Goal: Task Accomplishment & Management: Complete application form

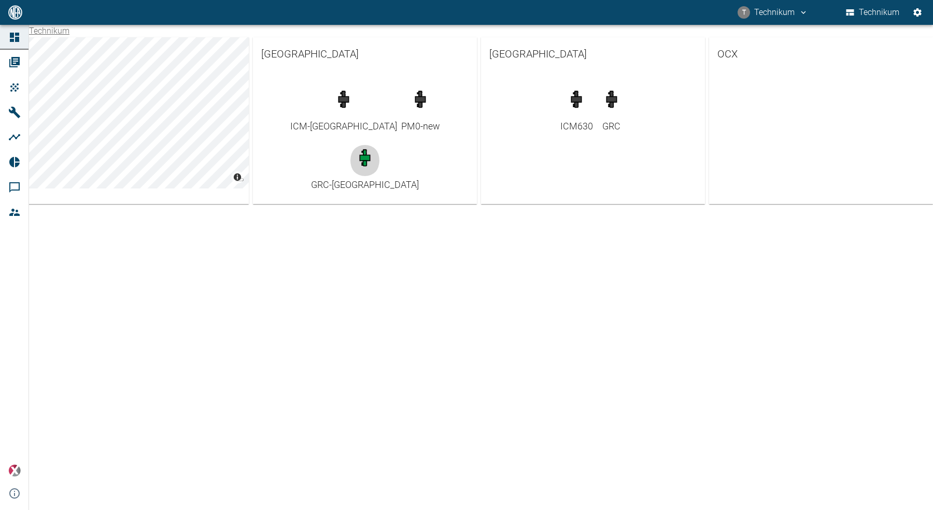
click at [367, 150] on icon "button" at bounding box center [365, 158] width 4 height 16
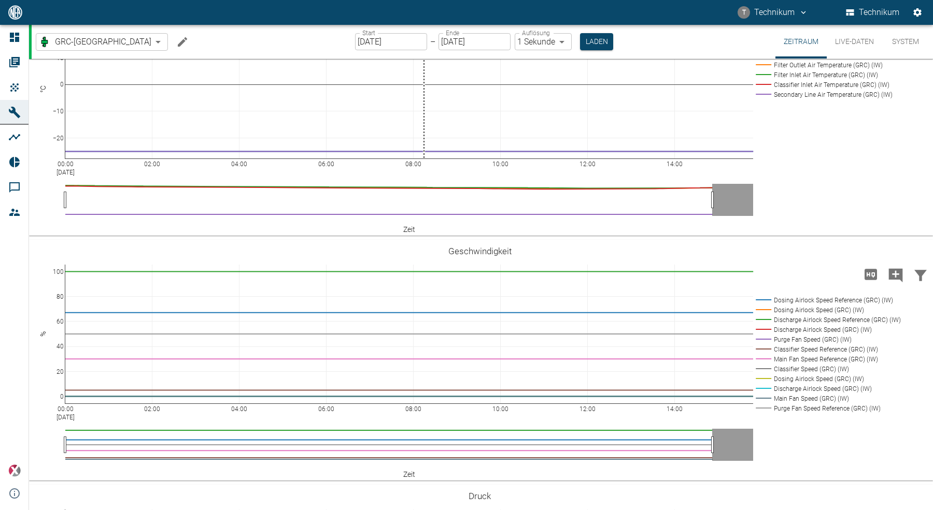
scroll to position [443, 0]
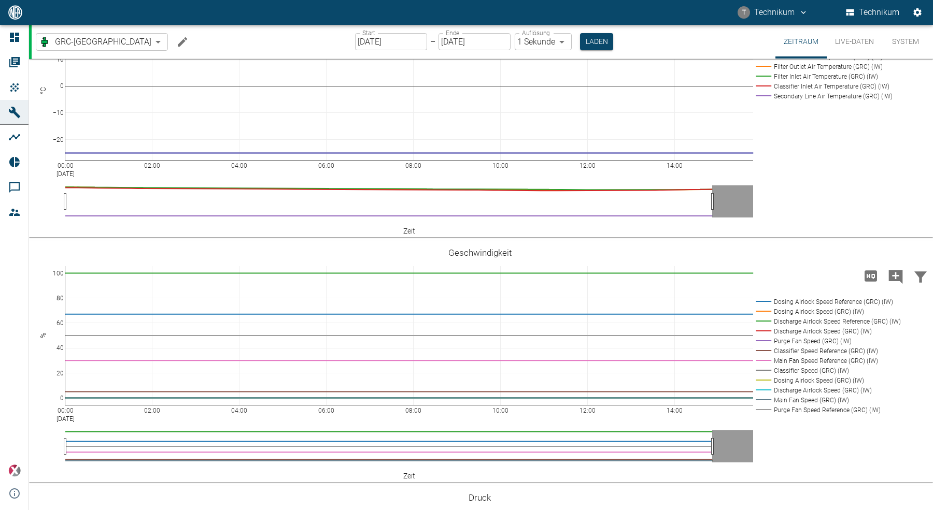
click at [805, 101] on rect at bounding box center [822, 96] width 138 height 10
click at [802, 62] on rect at bounding box center [822, 57] width 138 height 10
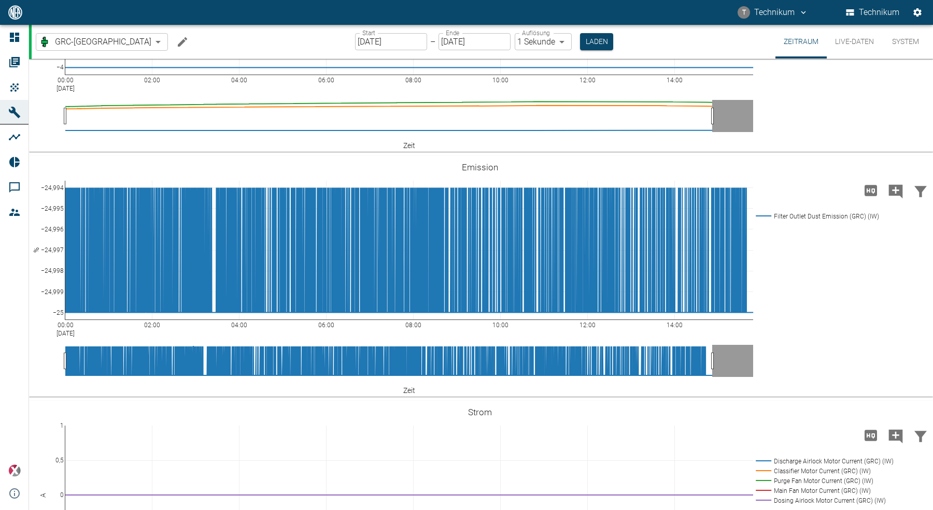
scroll to position [1831, 0]
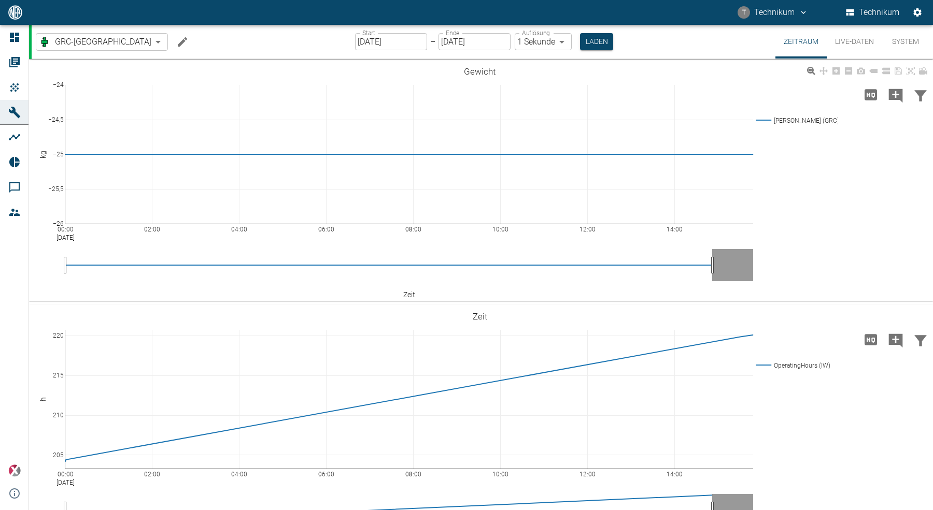
scroll to position [2, 0]
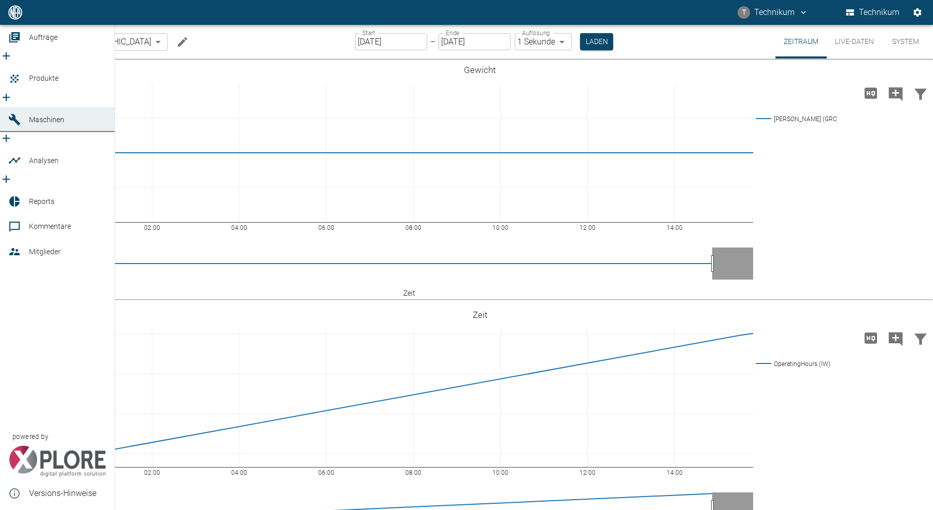
click at [12, 62] on icon "new /order/list/0" at bounding box center [6, 56] width 12 height 12
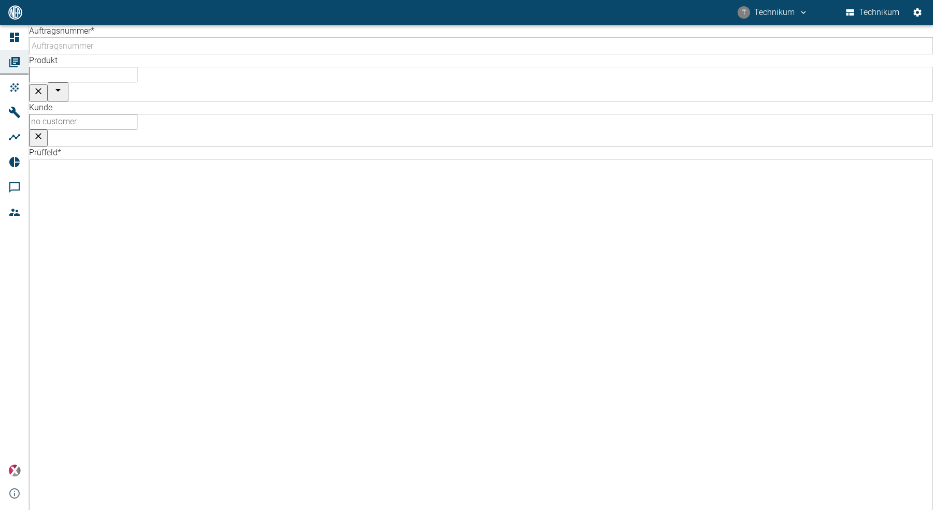
click at [153, 54] on input "Auftragsnummer *" at bounding box center [483, 45] width 909 height 17
type input "[DATE] Nr 2 DJ Test"
click at [137, 67] on input "text" at bounding box center [83, 75] width 108 height 16
click at [381, 109] on li "Testprodukt" at bounding box center [493, 105] width 271 height 12
type input "Testprodukt"
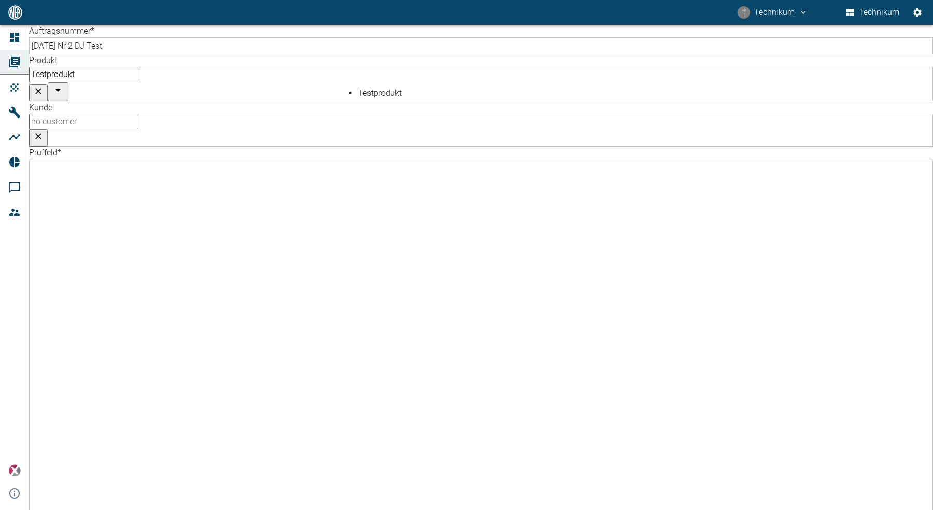
click at [137, 114] on input "text" at bounding box center [83, 122] width 108 height 16
click at [673, 96] on li "Testkunde" at bounding box center [788, 93] width 271 height 12
type input "Testkunde"
click at [404, 107] on body "T Technikum Technikum Dashboard Aufträge Produkte Maschinen Analysen Reports Ko…" at bounding box center [466, 255] width 933 height 510
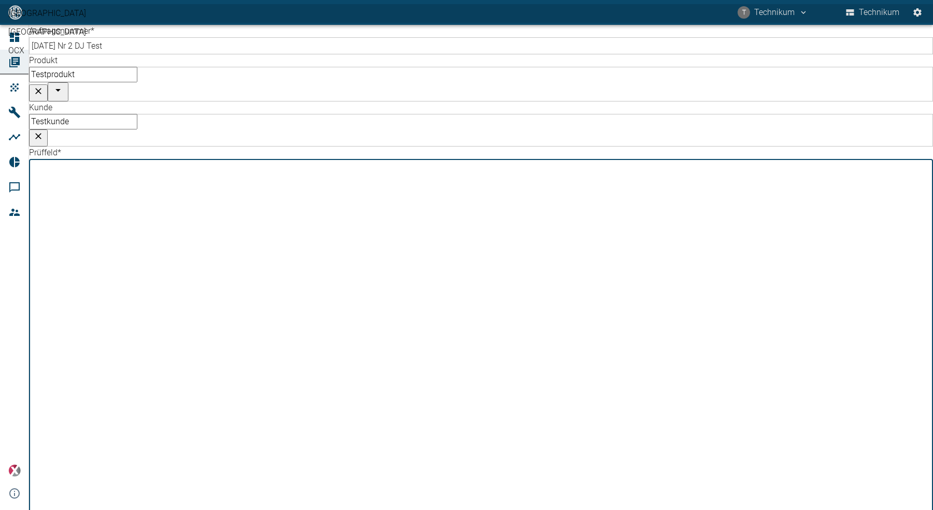
click at [370, 64] on ul "[GEOGRAPHIC_DATA] [GEOGRAPHIC_DATA] OCX" at bounding box center [466, 32] width 933 height 64
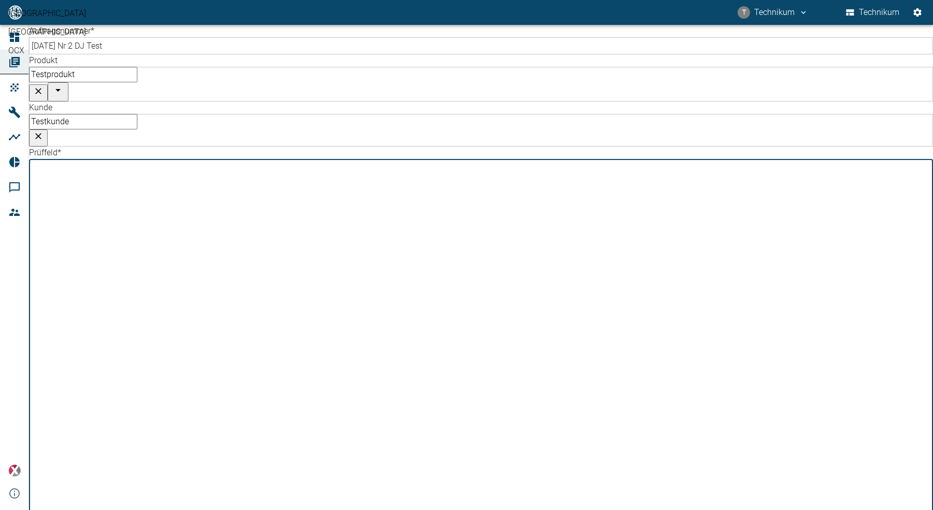
click at [367, 110] on div at bounding box center [466, 255] width 933 height 510
click at [308, 113] on body "T Technikum Technikum Dashboard Aufträge Produkte Maschinen Analysen Reports Ko…" at bounding box center [466, 255] width 933 height 510
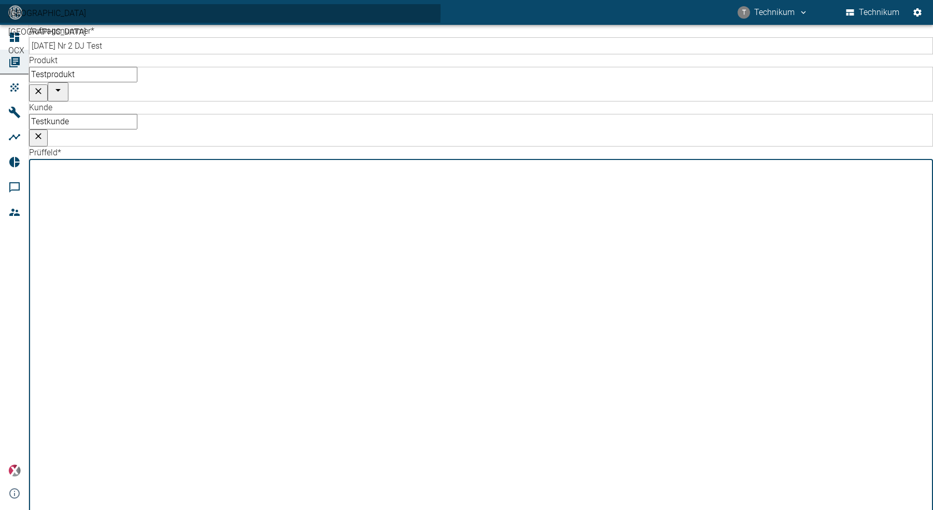
click at [229, 23] on li "[GEOGRAPHIC_DATA]" at bounding box center [466, 13] width 933 height 19
type input "f90bbef4-929f-497c-8313-76b606e368d7"
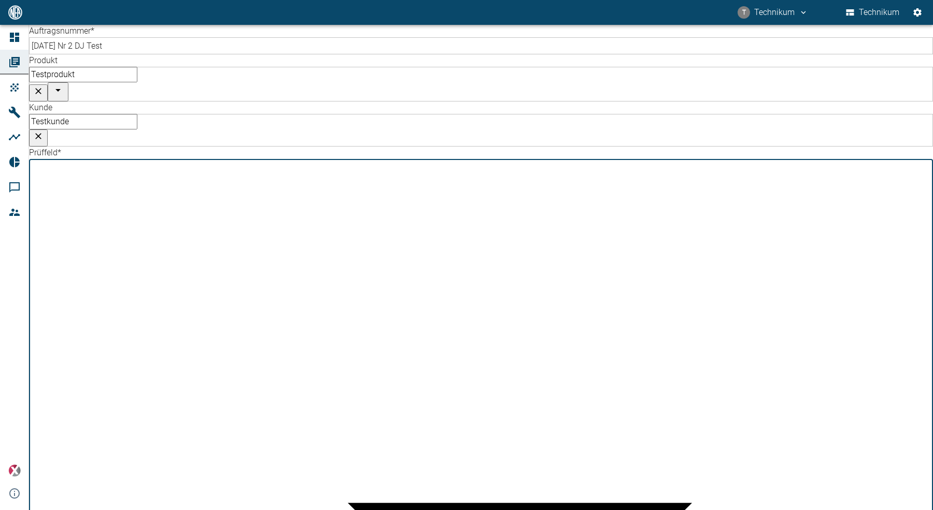
click at [554, 115] on body "T Technikum Technikum Dashboard Aufträge Produkte Maschinen Analysen Reports Ko…" at bounding box center [466, 255] width 933 height 510
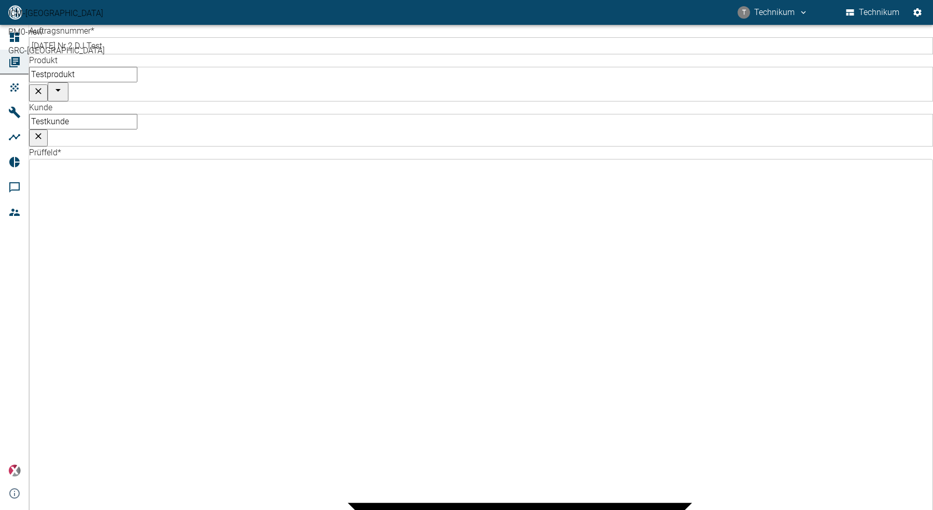
click at [556, 109] on div at bounding box center [466, 255] width 933 height 510
click at [556, 109] on body "T Technikum Technikum Dashboard Aufträge Produkte Maschinen Analysen Reports Ko…" at bounding box center [466, 255] width 933 height 510
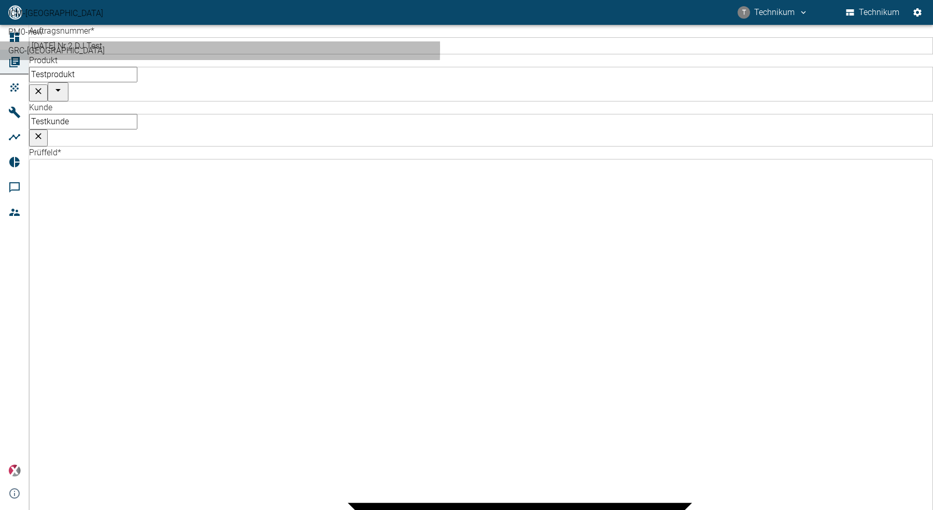
click at [539, 60] on li "GRC-[GEOGRAPHIC_DATA]" at bounding box center [466, 50] width 933 height 19
type input "e3328db1-9470-4f94-bf3d-79674232db5d"
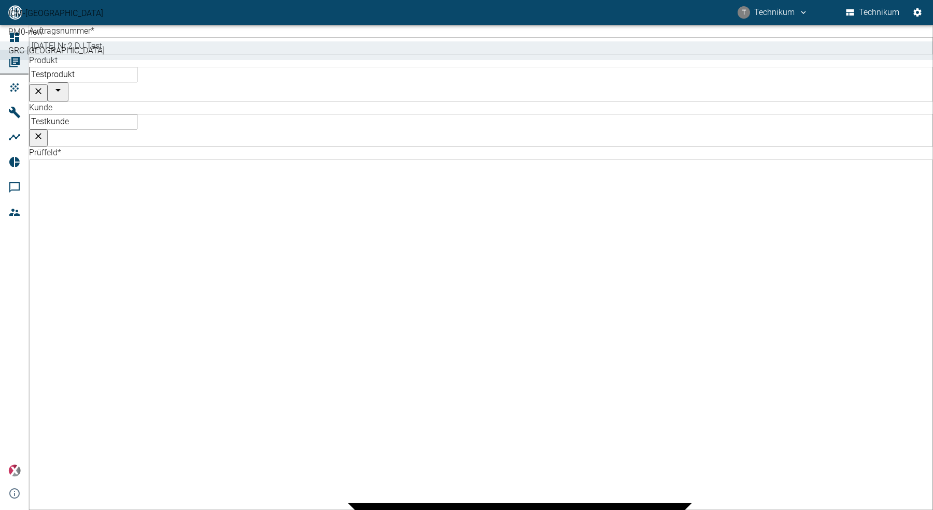
click at [291, 152] on div at bounding box center [466, 255] width 933 height 510
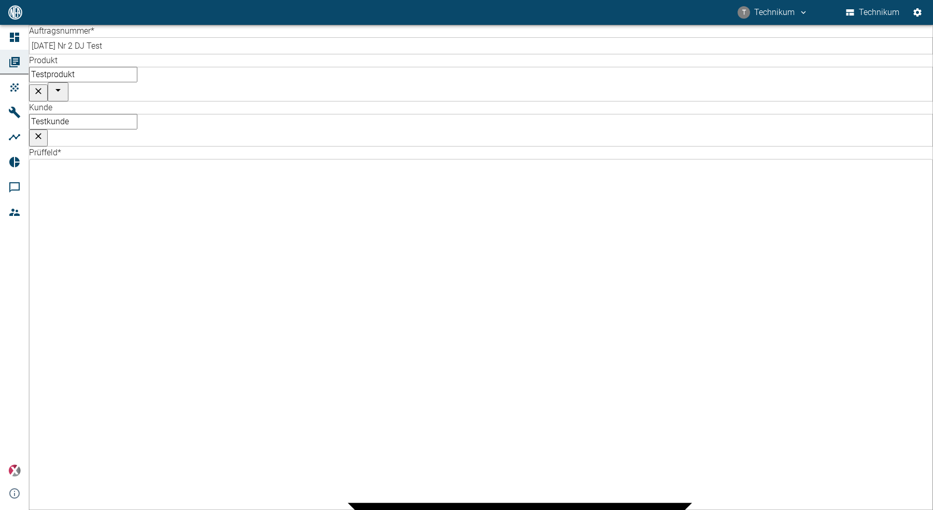
type input "tech"
click at [138, 178] on li "[EMAIL_ADDRESS][DOMAIN_NAME] (Technikum)" at bounding box center [140, 186] width 157 height 25
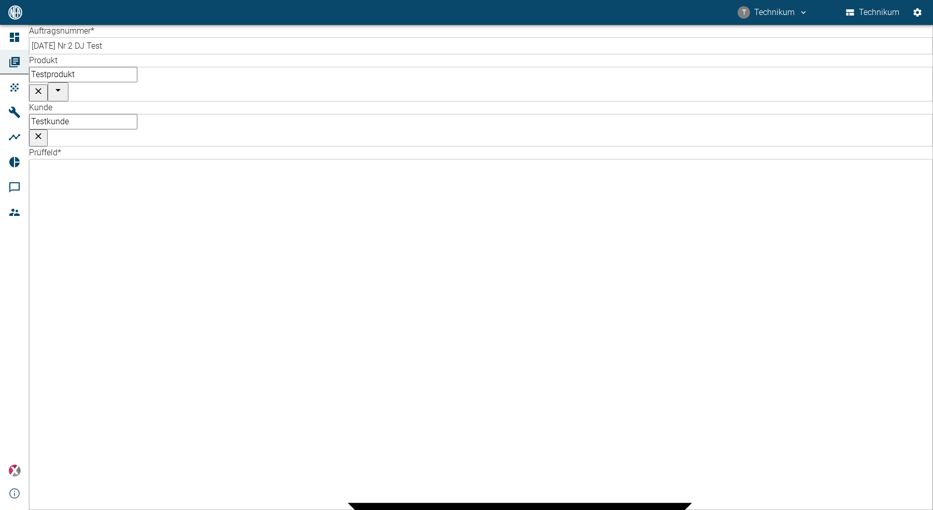
radio input "true"
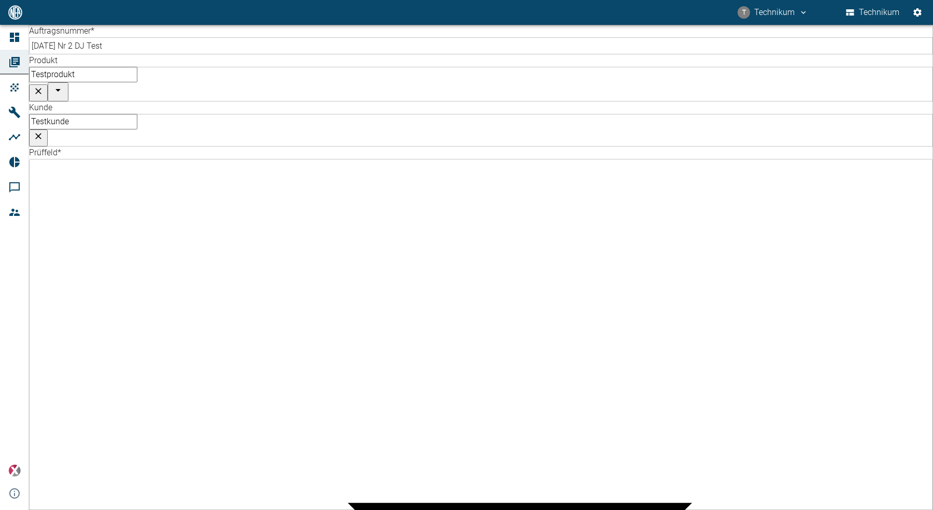
radio input "true"
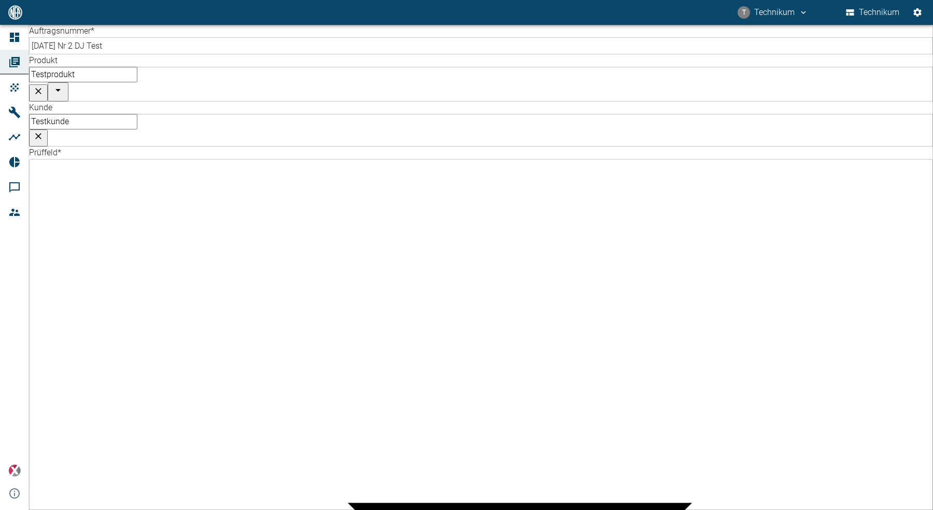
click at [347, 380] on div "Auftragsnummer * [DATE] Nr 2 DJ Test ​ Produkt Testprodukt ​ Kunde Testkunde ​ …" at bounding box center [466, 268] width 933 height 486
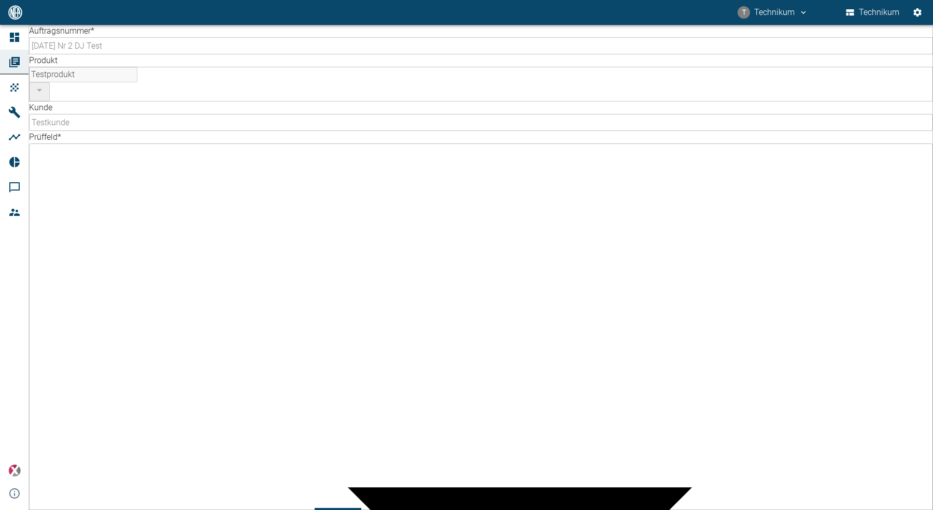
click at [422, 376] on div "Auftragsnummer * [DATE] Nr 2 DJ Test ​ Produkt Testprodukt ​ Kunde Testkunde ​ …" at bounding box center [466, 268] width 933 height 486
type input "S"
type input "D"
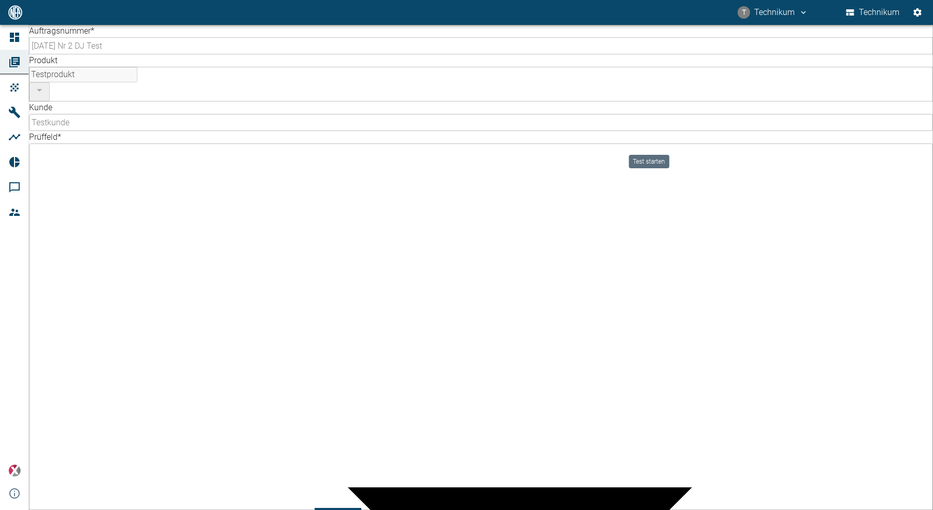
scroll to position [137, 0]
type input "Start 1, alles unverändert"
